Goal: Navigation & Orientation: Find specific page/section

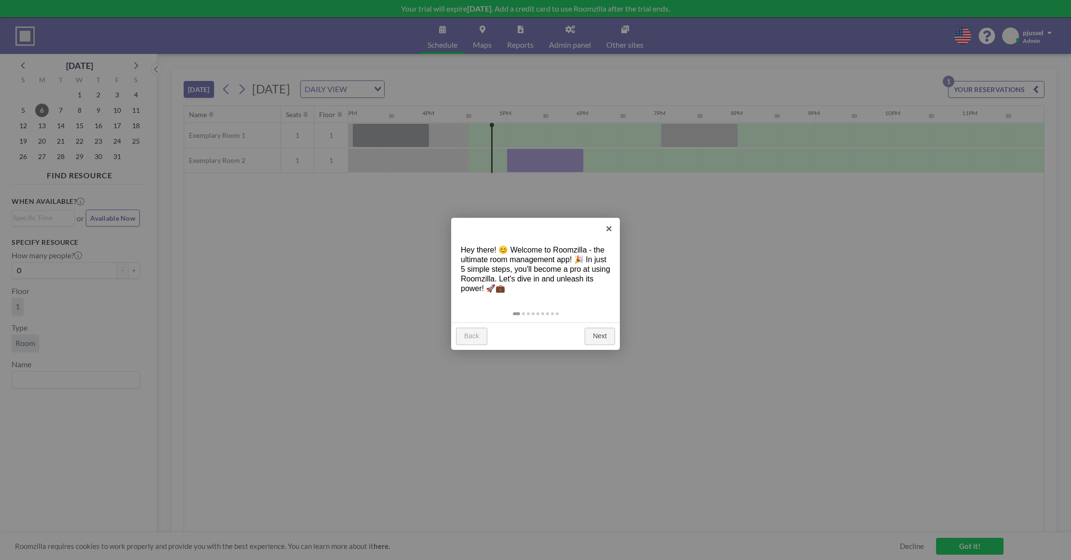
scroll to position [0, 1156]
click at [591, 334] on link "Next" at bounding box center [600, 336] width 30 height 17
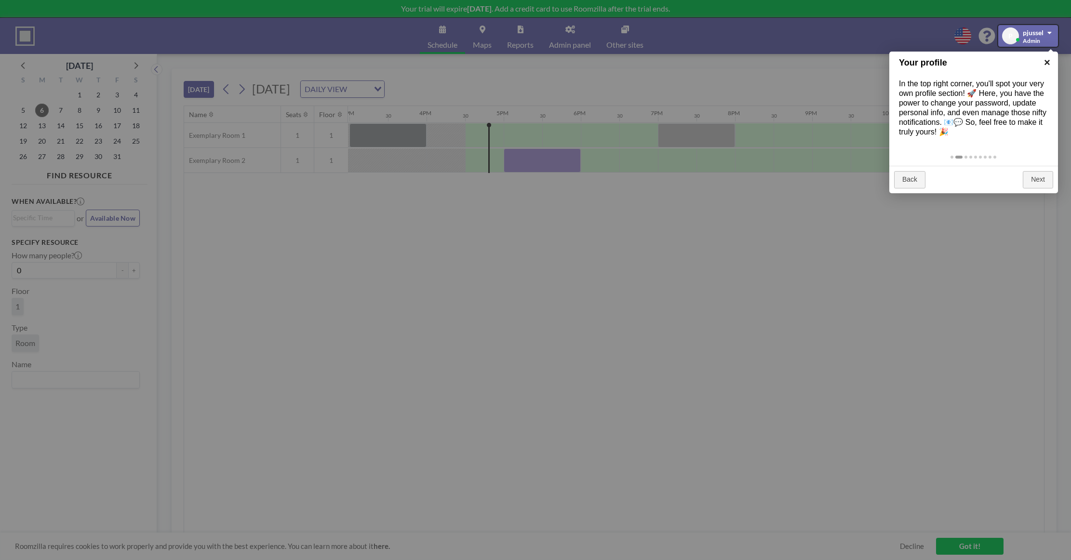
click at [1046, 63] on link "×" at bounding box center [1047, 63] width 22 height 22
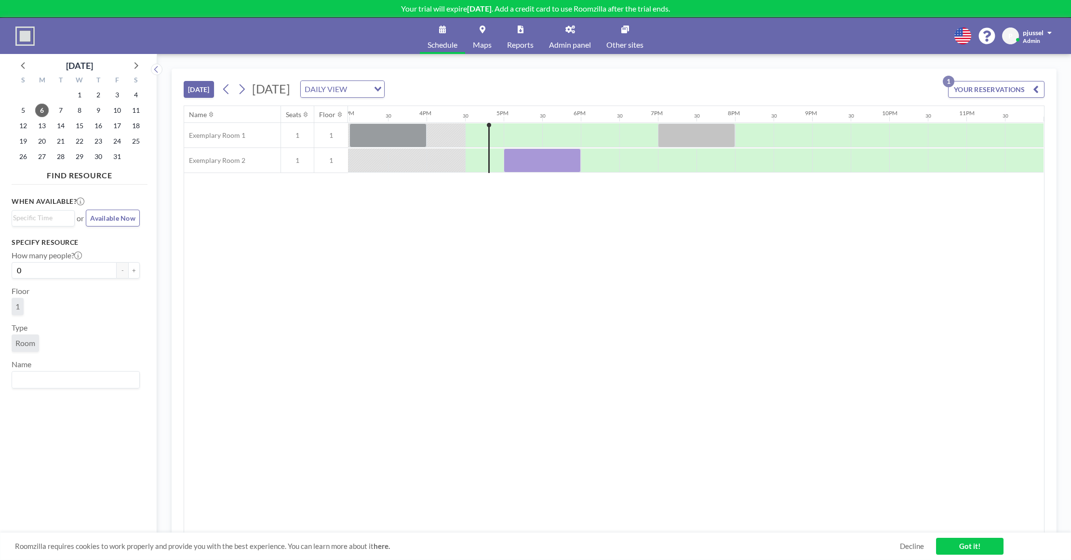
click at [491, 46] on span "Maps" at bounding box center [482, 45] width 19 height 8
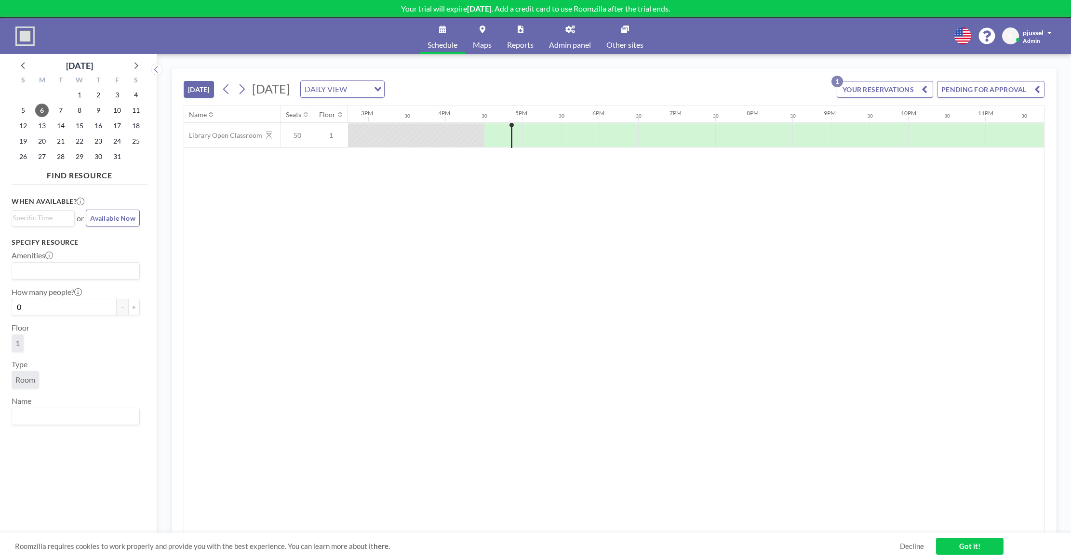
scroll to position [0, 1156]
click at [916, 546] on link "Decline" at bounding box center [912, 546] width 24 height 9
click at [970, 548] on link "Got it!" at bounding box center [969, 546] width 67 height 17
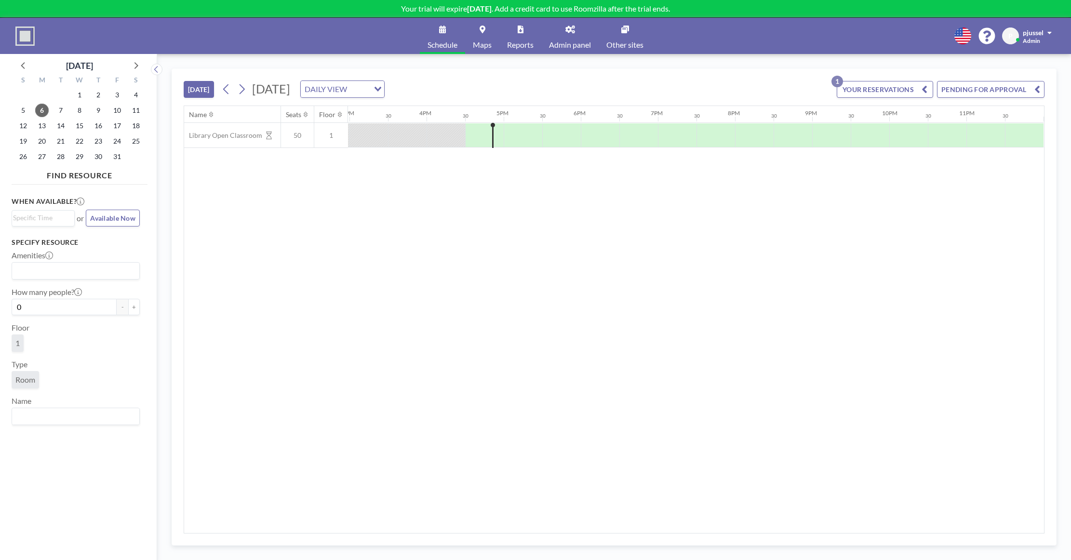
click at [483, 46] on span "Maps" at bounding box center [482, 45] width 19 height 8
